Goal: Find specific page/section: Find specific page/section

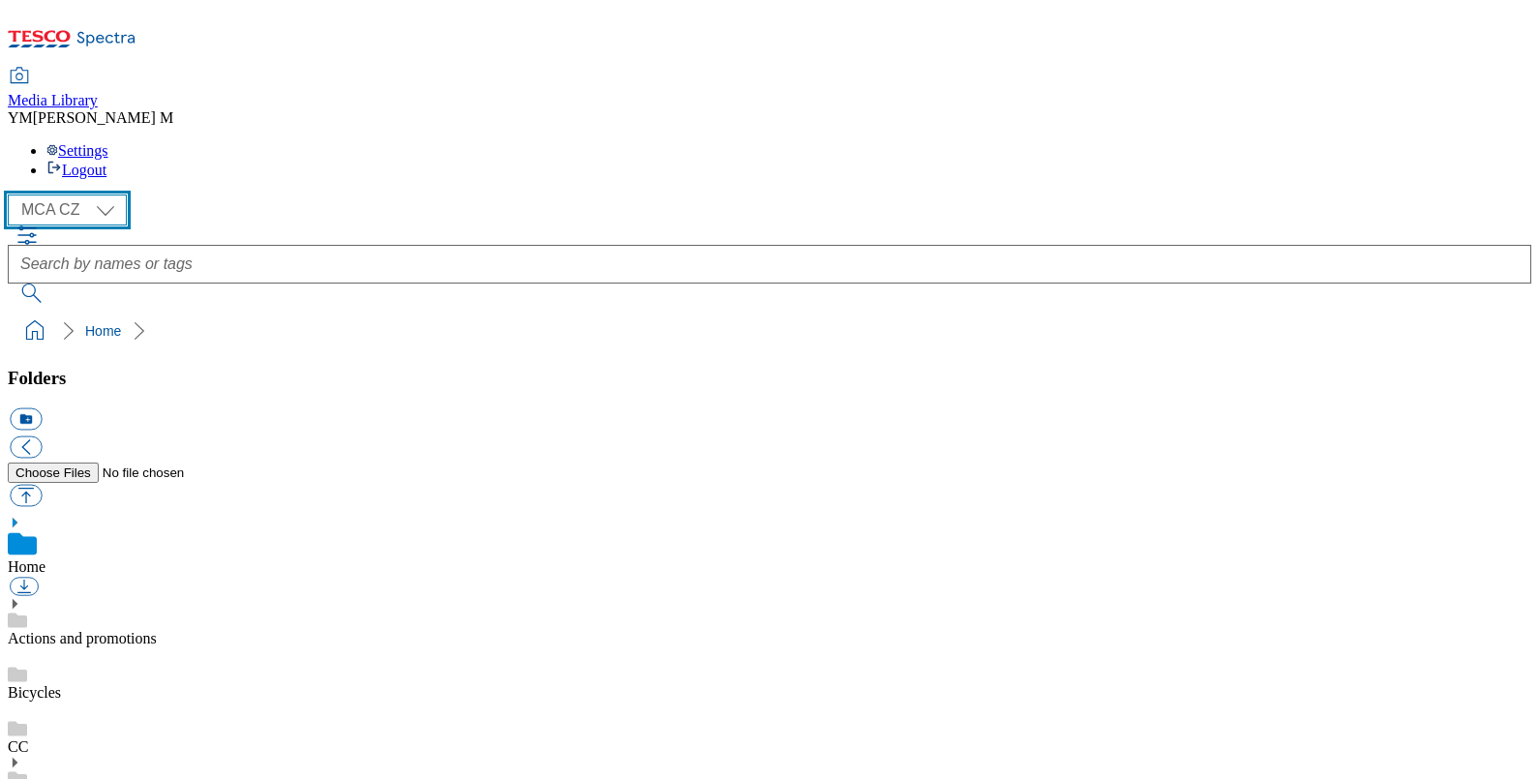
click at [111, 195] on select "MCA CZ MCA HU MCA SK MCA UK" at bounding box center [67, 210] width 119 height 31
click at [101, 195] on div "( optional ) MCA CZ MCA HU MCA SK MCA UK MCA CZ" at bounding box center [770, 210] width 1524 height 31
click at [110, 195] on select "MCA CZ MCA HU MCA SK MCA UK" at bounding box center [67, 210] width 119 height 31
select select "flare-mca-hu"
click at [13, 195] on select "MCA CZ MCA HU MCA SK MCA UK" at bounding box center [67, 210] width 119 height 31
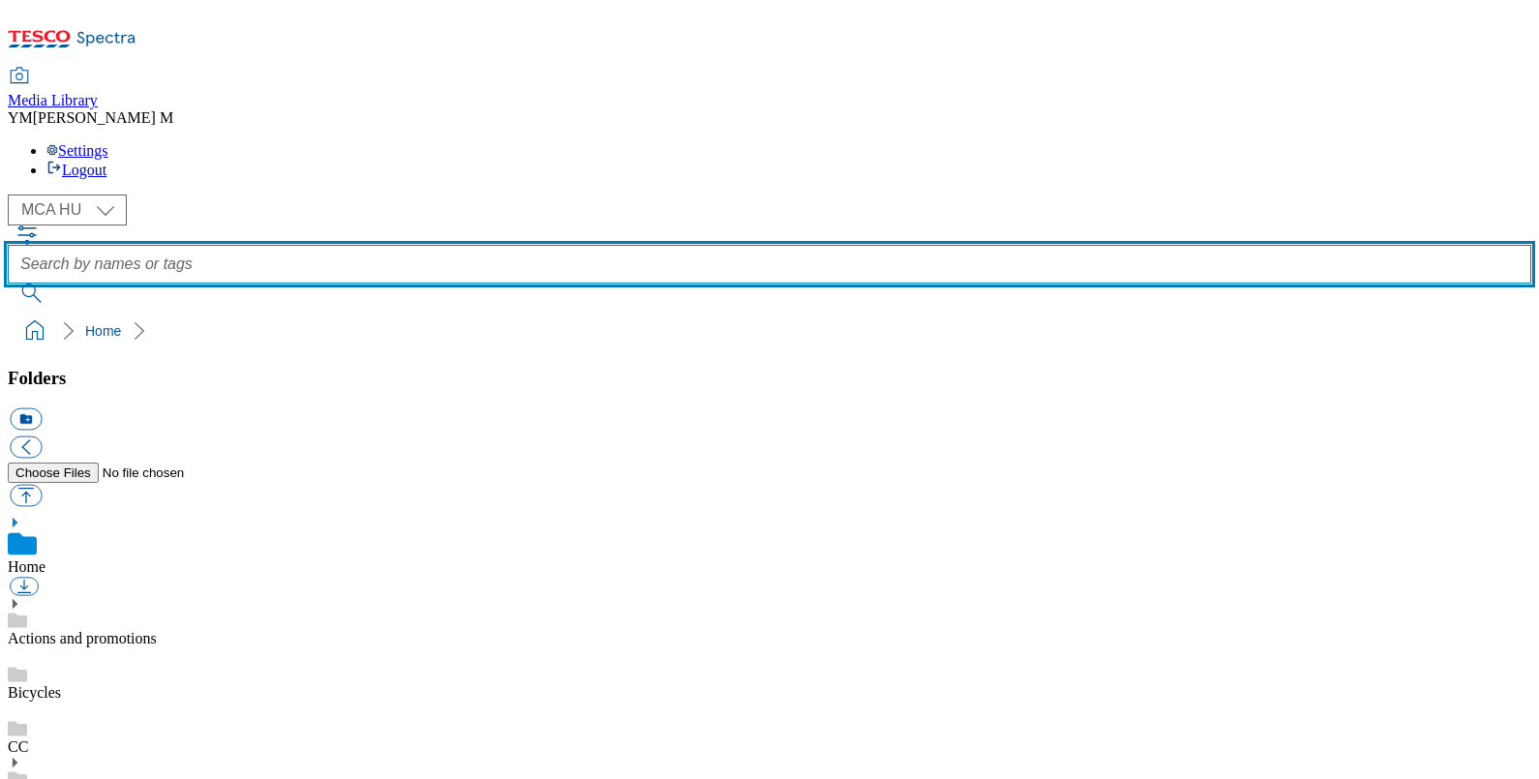
click at [550, 245] on input "text" at bounding box center [770, 264] width 1524 height 39
type input "Q22"
click at [8, 284] on button "submit" at bounding box center [33, 293] width 50 height 19
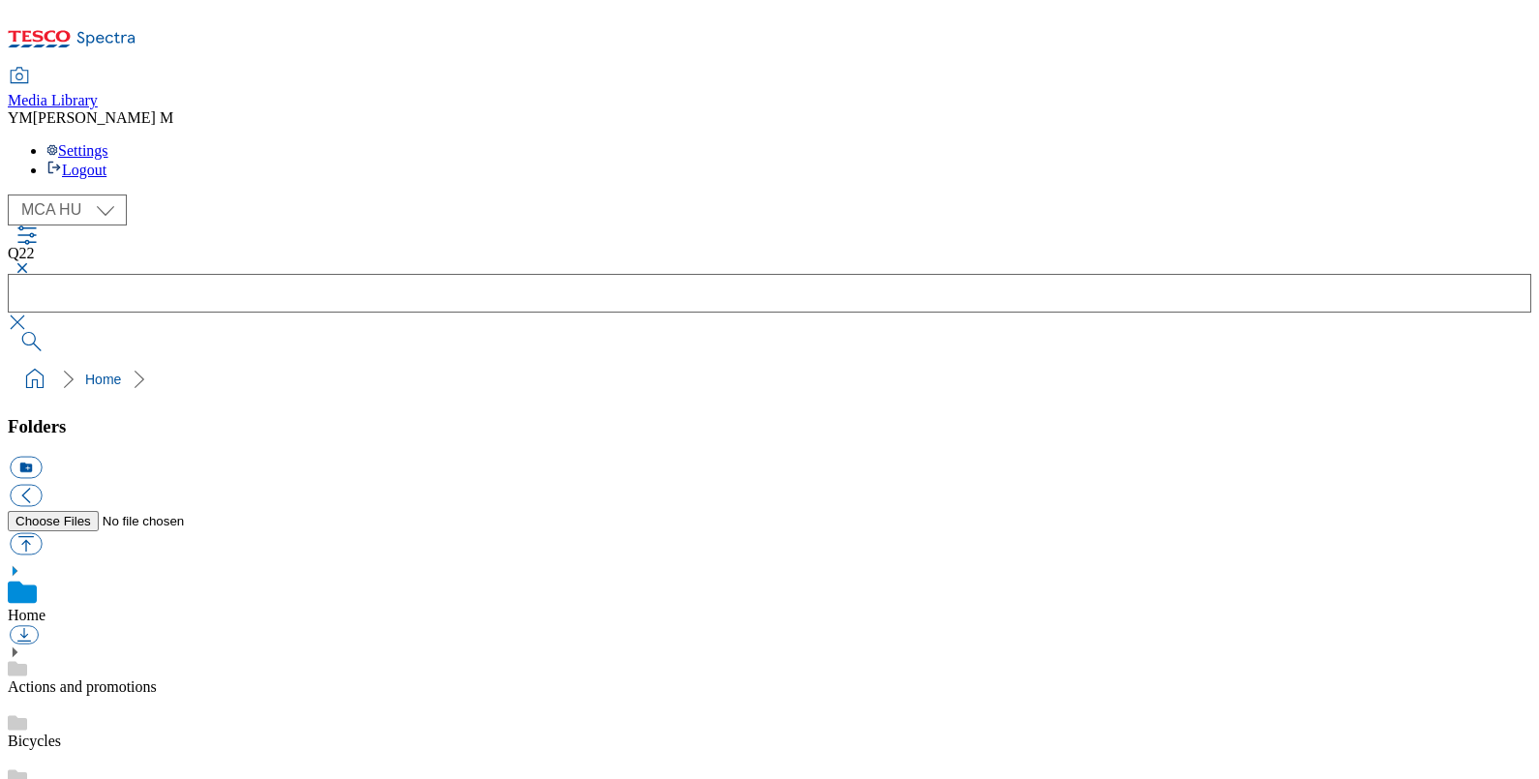
click at [550, 245] on div "Q22" at bounding box center [770, 259] width 1524 height 29
click at [31, 262] on button "button" at bounding box center [19, 268] width 23 height 12
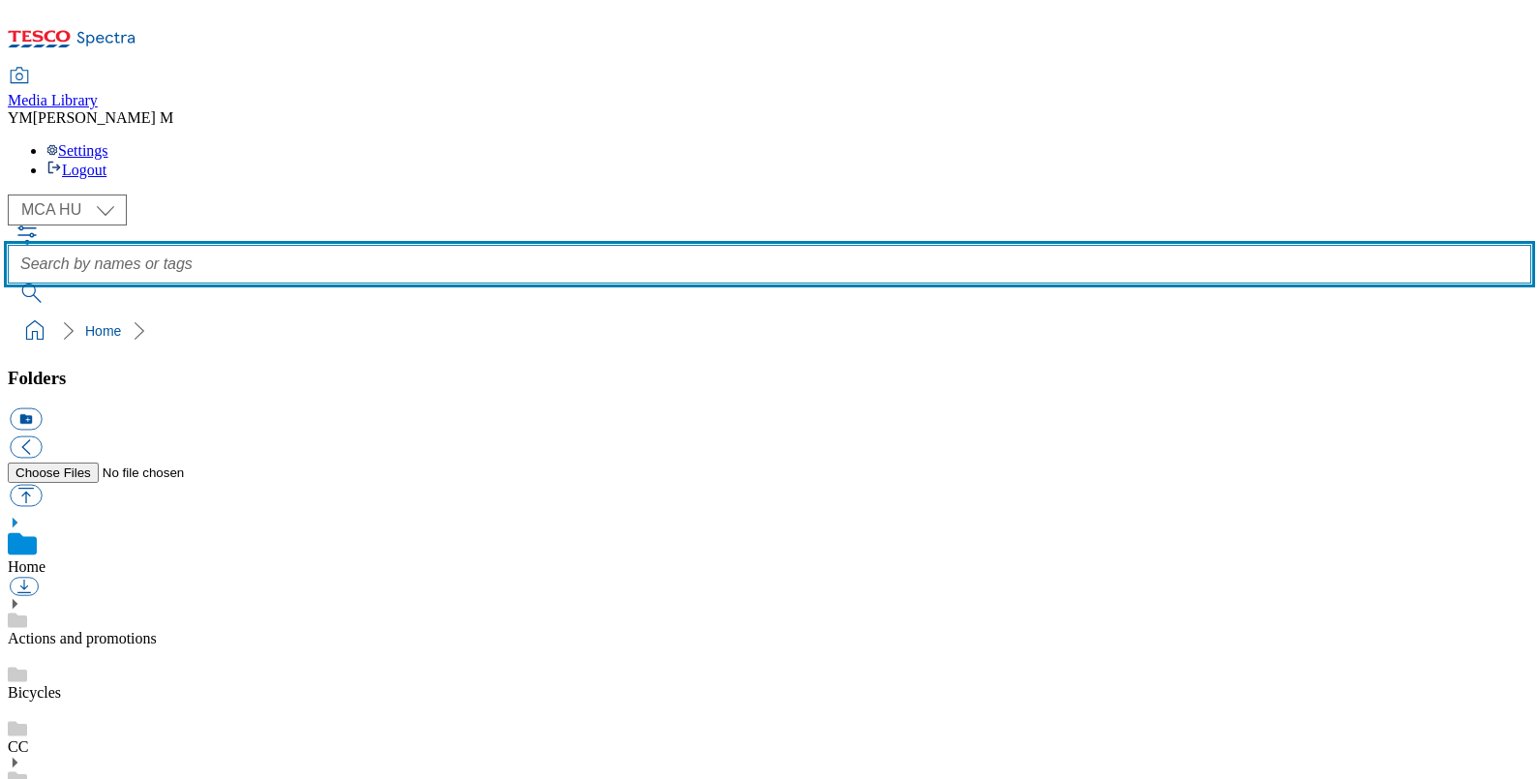
click at [582, 245] on input "text" at bounding box center [770, 264] width 1524 height 39
click at [600, 245] on input "text" at bounding box center [770, 264] width 1524 height 39
type input "J08"
click at [8, 284] on button "submit" at bounding box center [33, 293] width 50 height 19
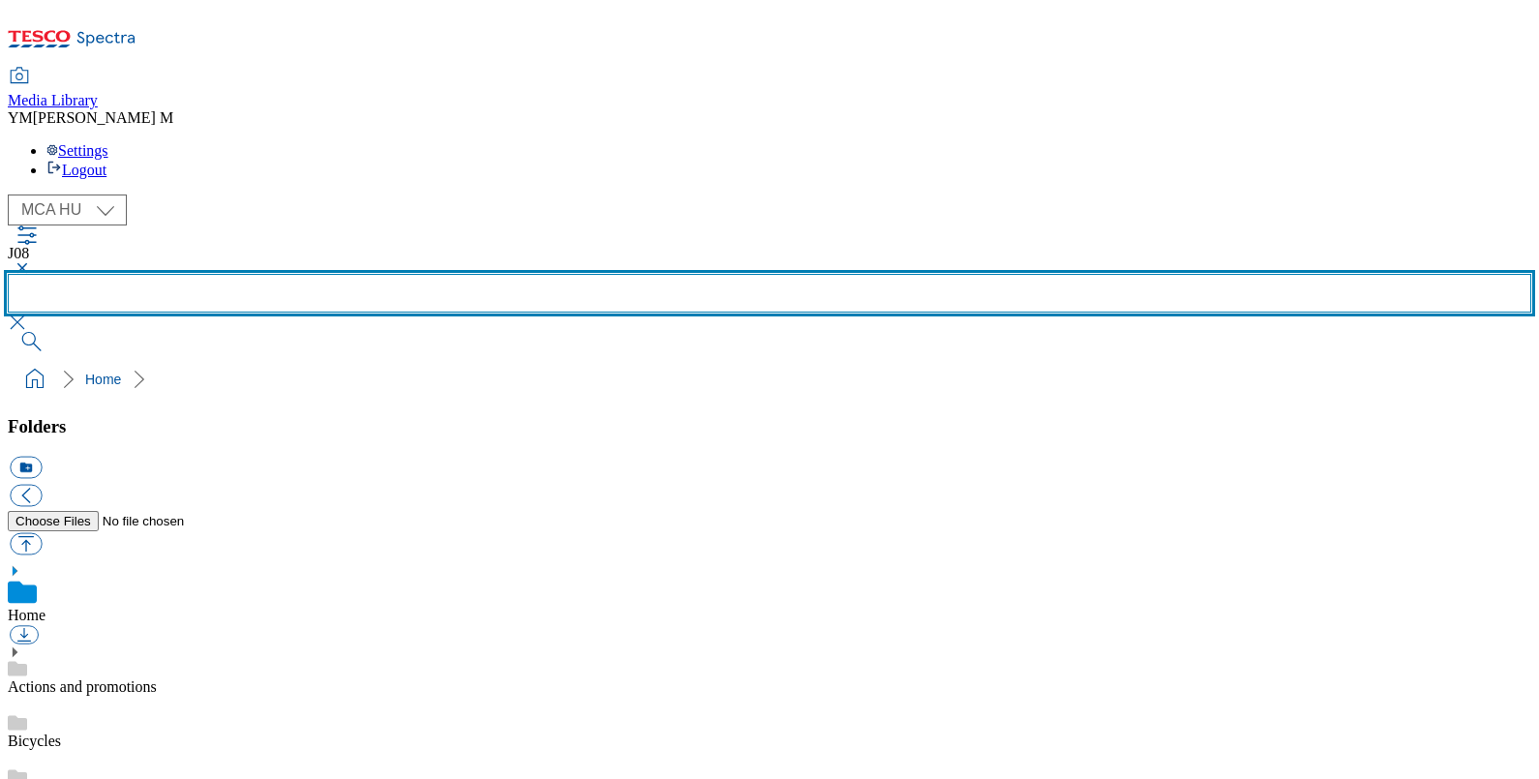
scroll to position [122, 0]
